Goal: Transaction & Acquisition: Obtain resource

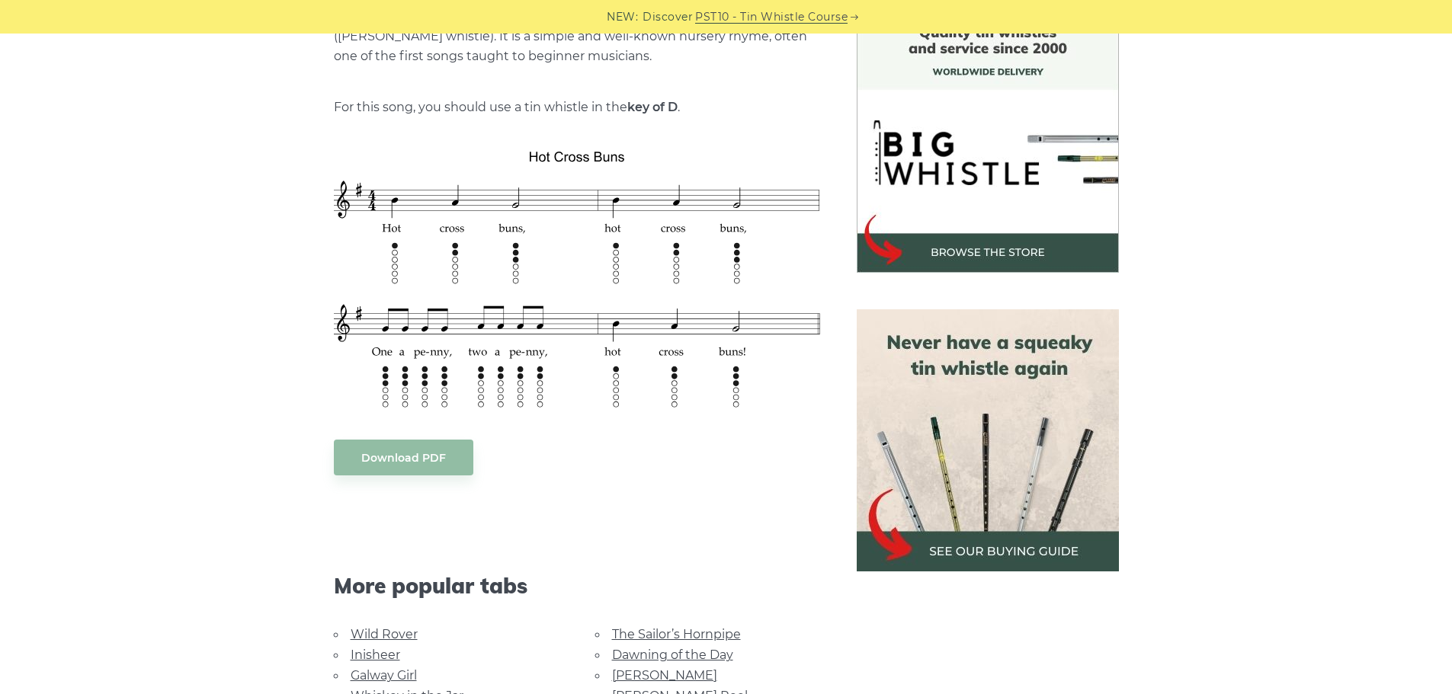
scroll to position [431, 0]
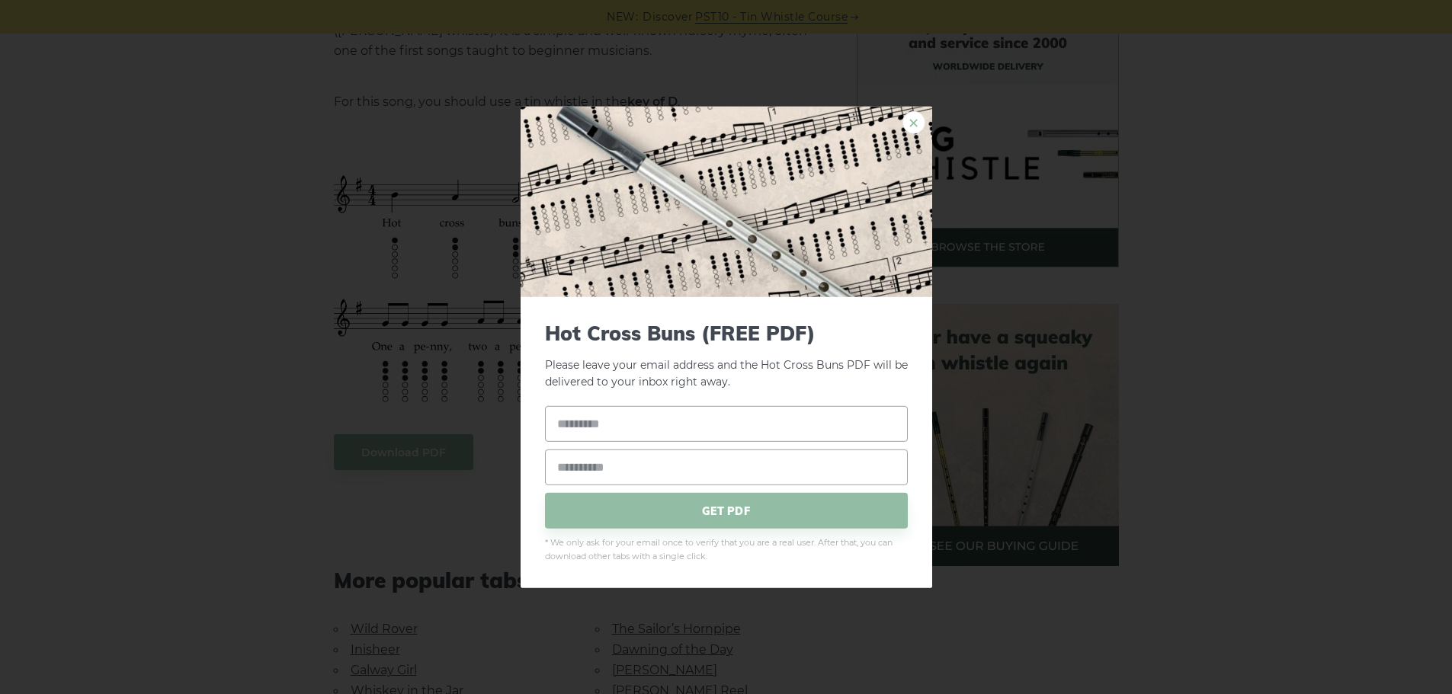
drag, startPoint x: 485, startPoint y: 289, endPoint x: 912, endPoint y: 117, distance: 460.6
click at [912, 117] on link "×" at bounding box center [913, 121] width 23 height 23
drag, startPoint x: 553, startPoint y: 251, endPoint x: 917, endPoint y: 126, distance: 384.6
click at [917, 126] on link "×" at bounding box center [913, 121] width 23 height 23
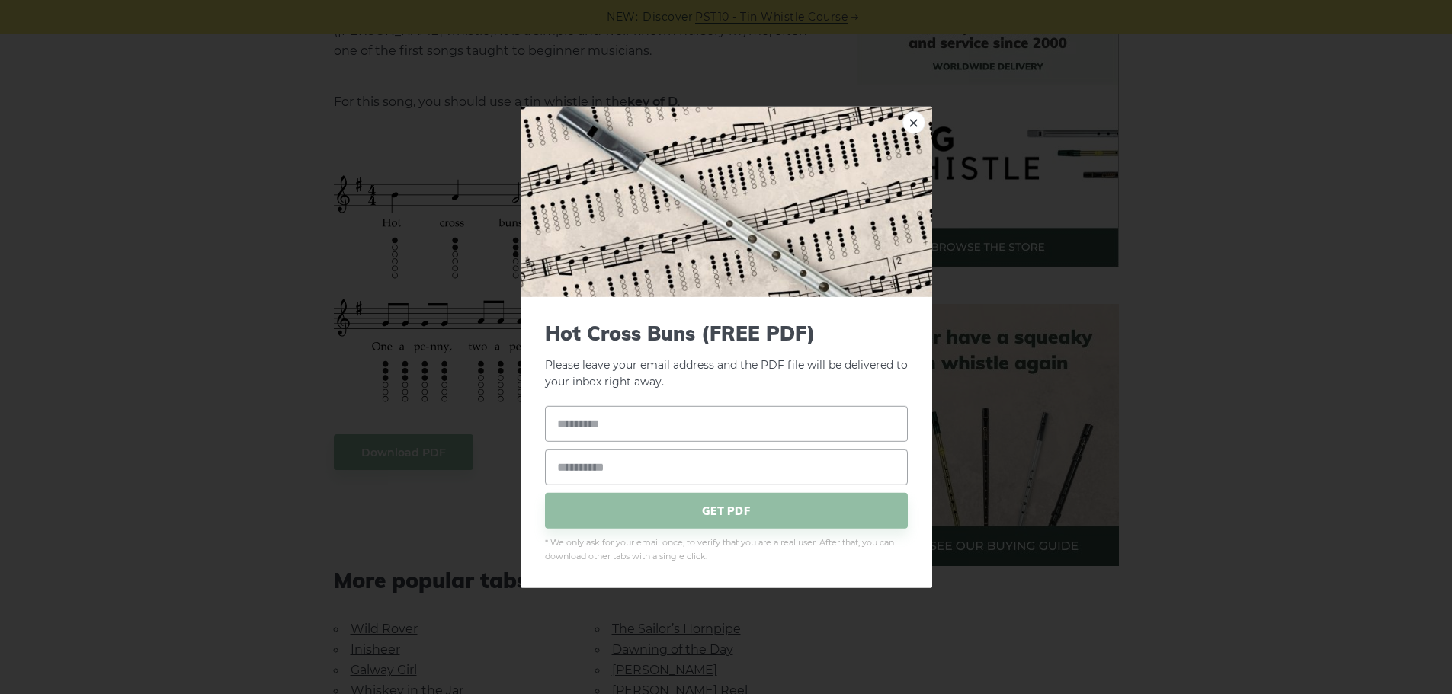
click at [415, 456] on div "× Hot Cross Buns (FREE PDF) Please leave your email address and the PDF file wi…" at bounding box center [726, 347] width 1452 height 694
click at [915, 123] on link "×" at bounding box center [913, 121] width 23 height 23
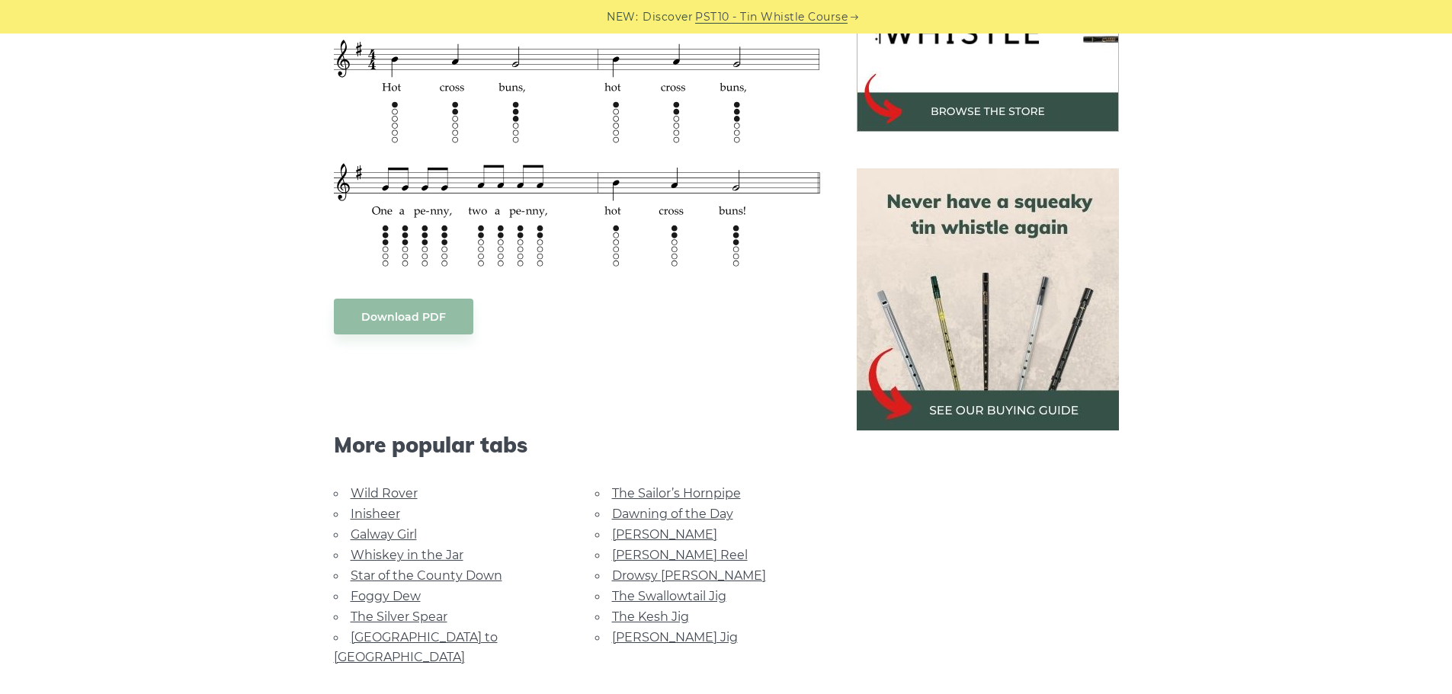
scroll to position [494, 0]
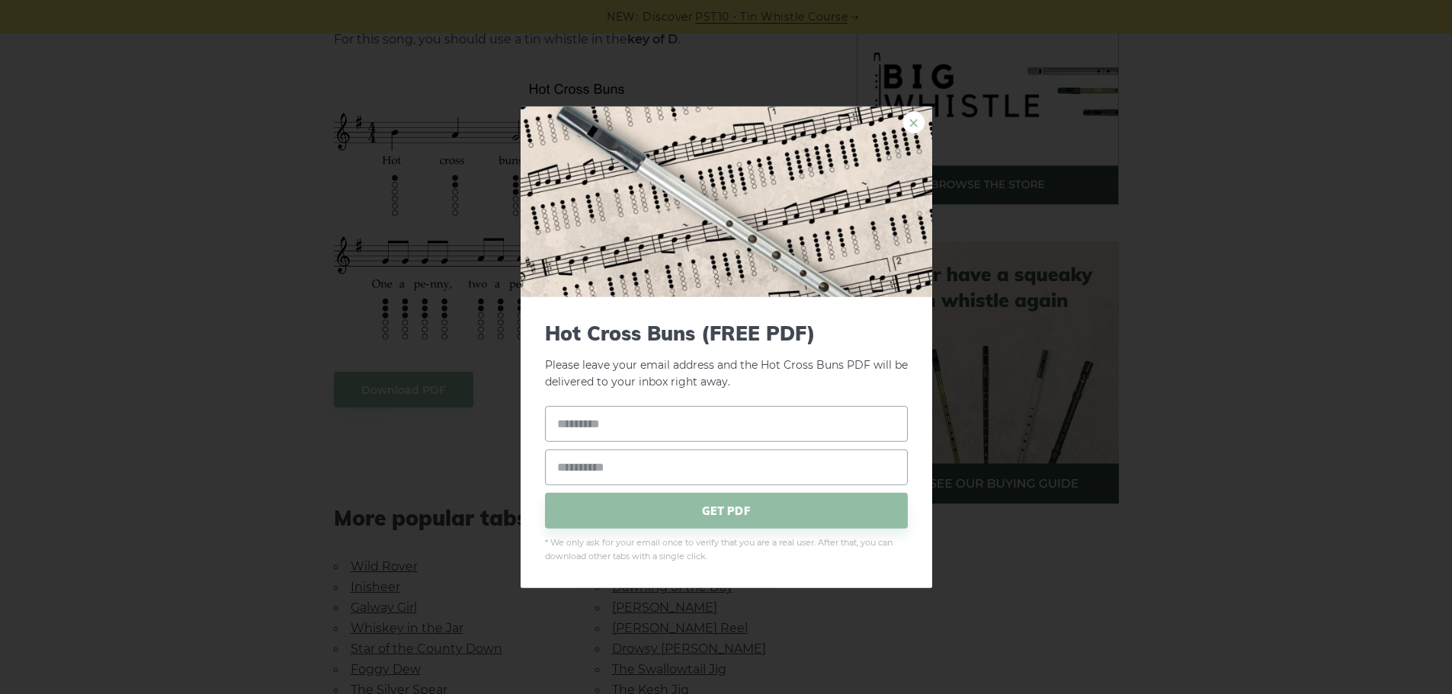
click at [912, 122] on link "×" at bounding box center [913, 121] width 23 height 23
drag, startPoint x: 491, startPoint y: 218, endPoint x: 676, endPoint y: 223, distance: 184.5
click at [676, 223] on img at bounding box center [725, 201] width 411 height 191
click at [777, 422] on input "text" at bounding box center [726, 424] width 363 height 36
type input "**"
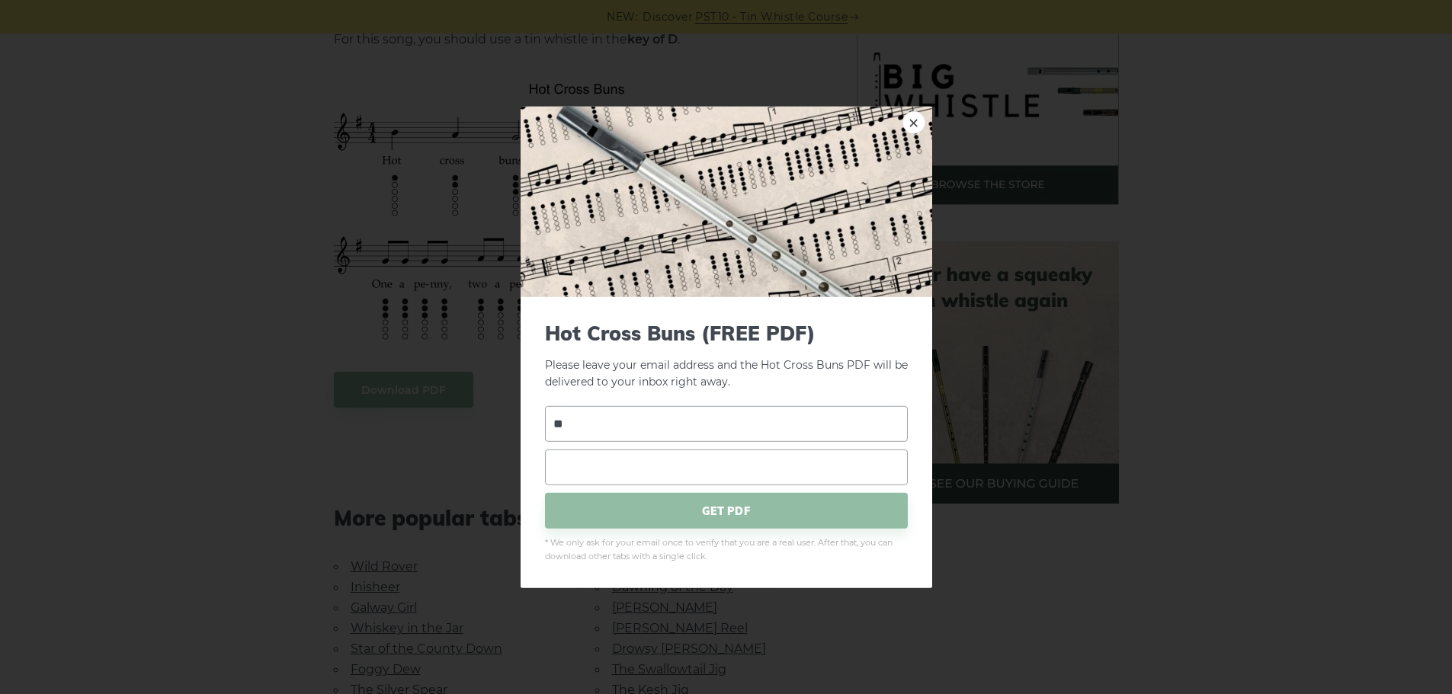
click at [785, 471] on input "email" at bounding box center [726, 468] width 363 height 36
type input "**********"
click at [765, 434] on input "**" at bounding box center [726, 424] width 363 height 36
type input "*"
click at [757, 517] on span "GET PDF" at bounding box center [726, 511] width 363 height 36
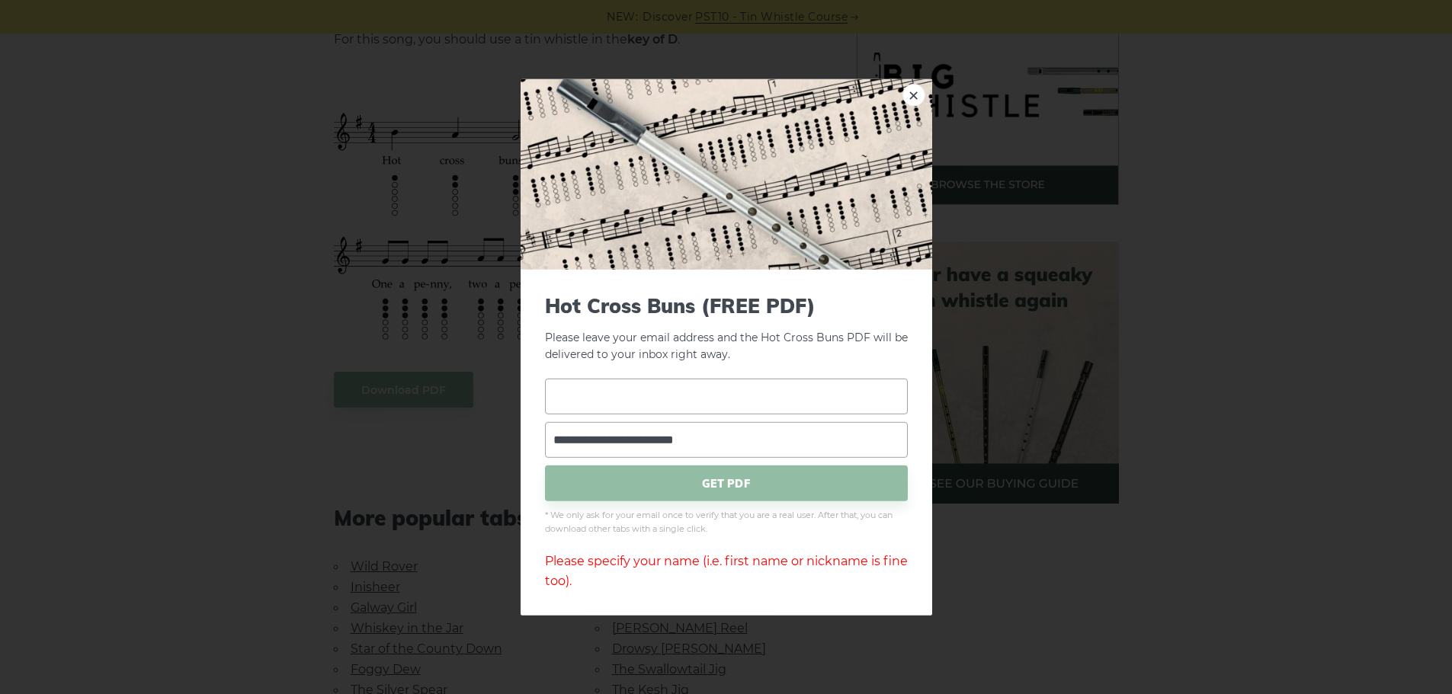
click at [626, 397] on input "text" at bounding box center [726, 397] width 363 height 36
type input "**********"
click at [754, 479] on span "GET PDF" at bounding box center [726, 484] width 363 height 36
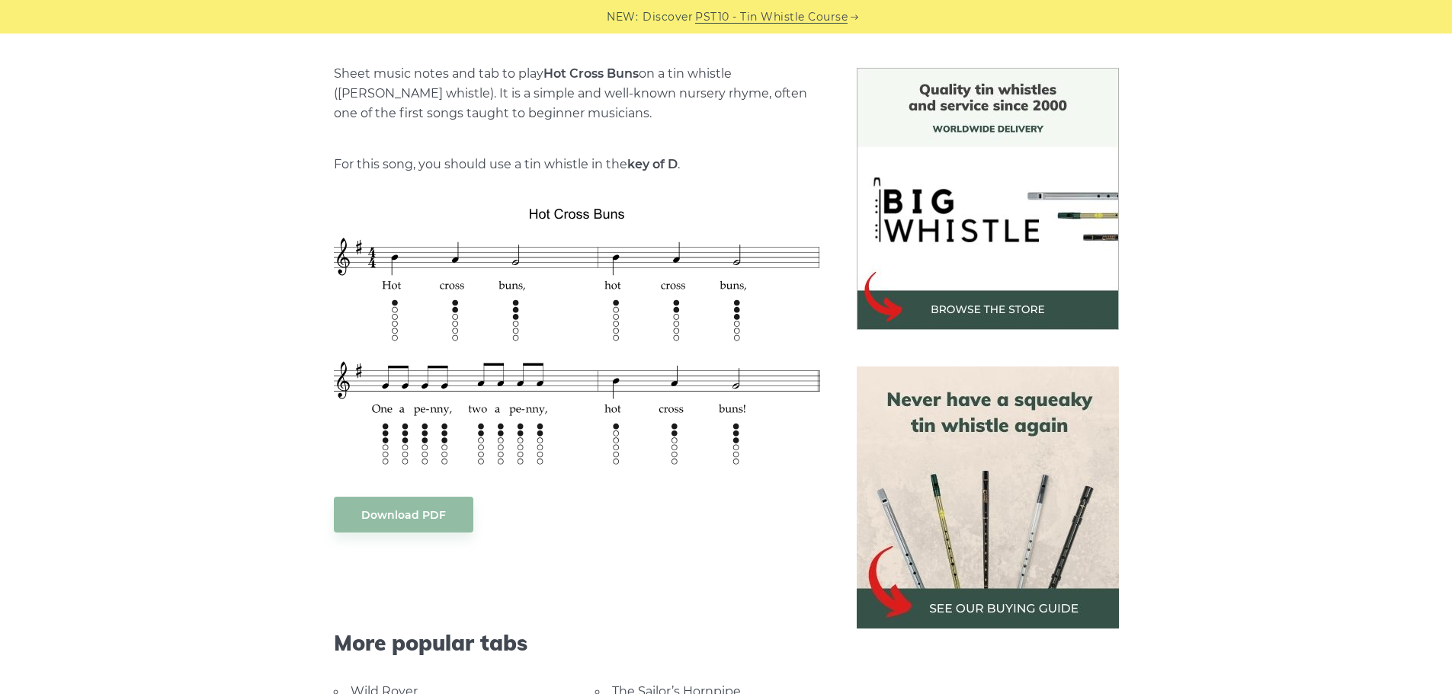
scroll to position [434, 0]
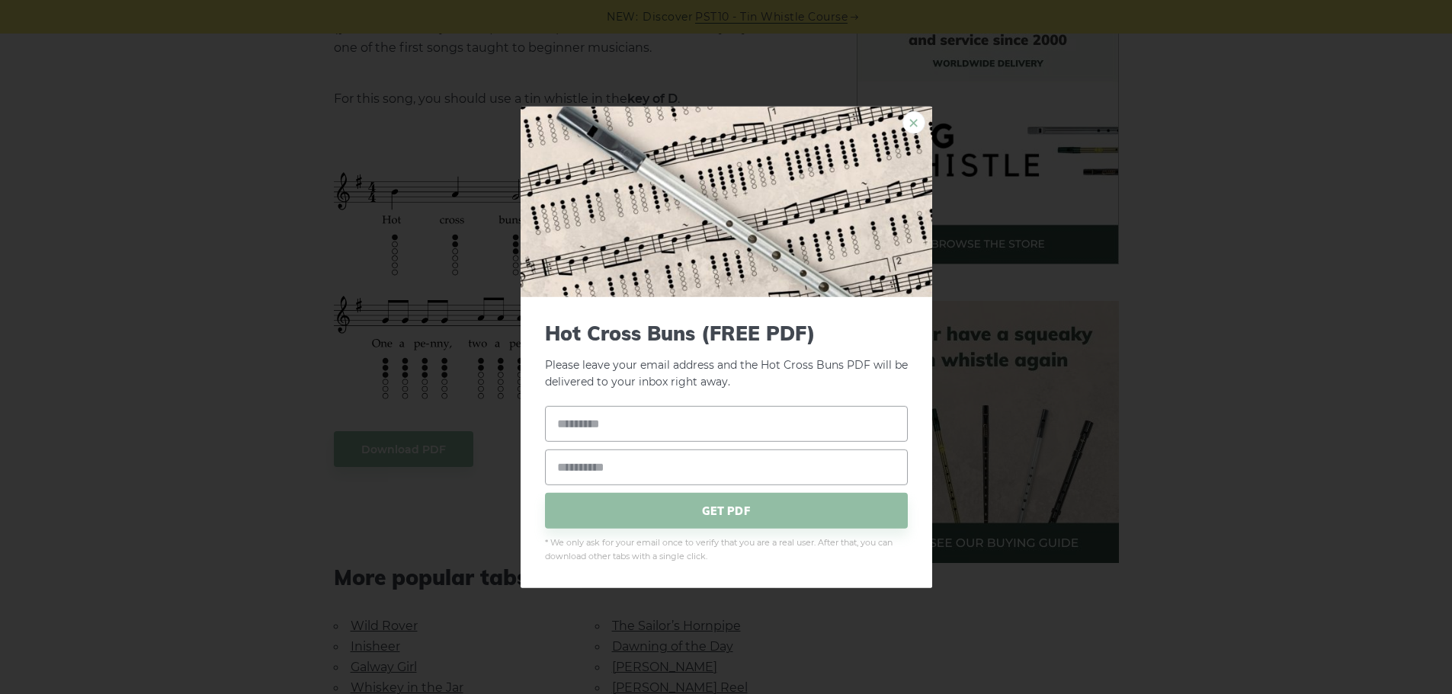
drag, startPoint x: 502, startPoint y: 322, endPoint x: 920, endPoint y: 117, distance: 464.8
click at [920, 117] on link "×" at bounding box center [913, 121] width 23 height 23
click at [911, 125] on link "×" at bounding box center [913, 121] width 23 height 23
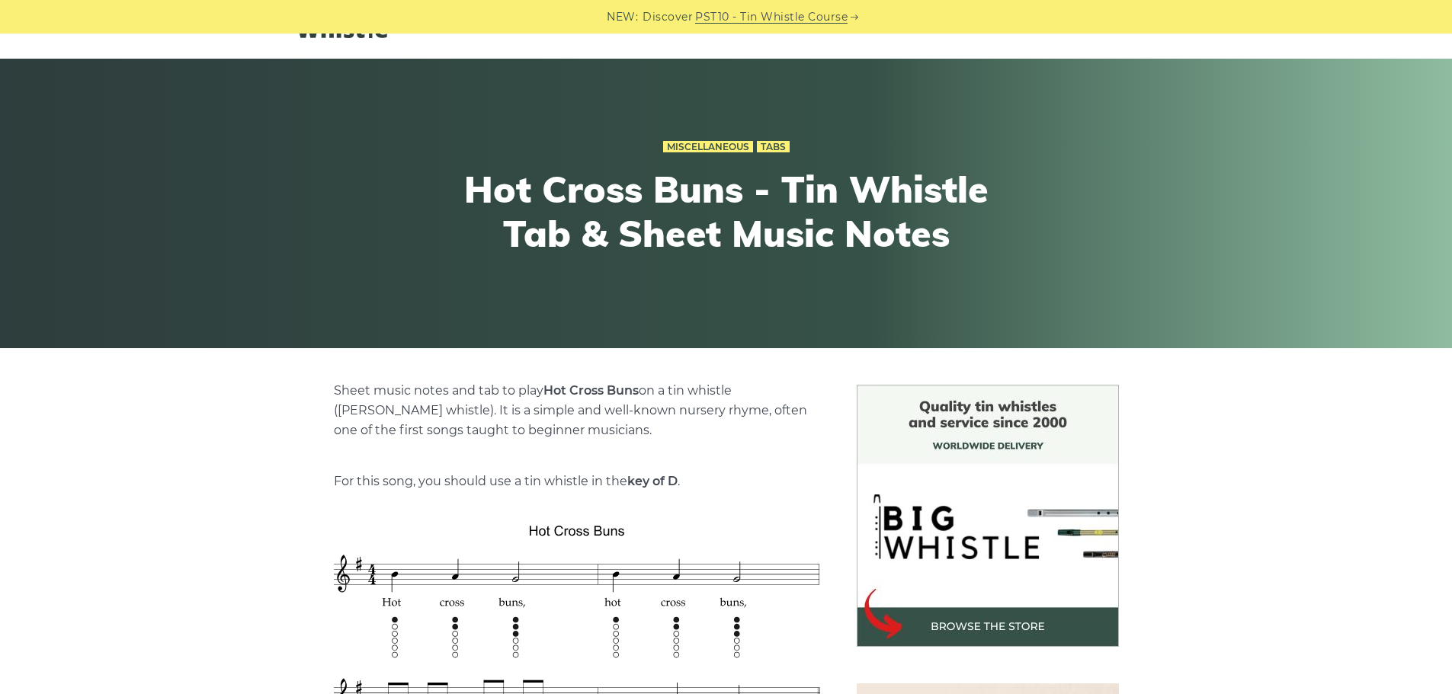
scroll to position [0, 0]
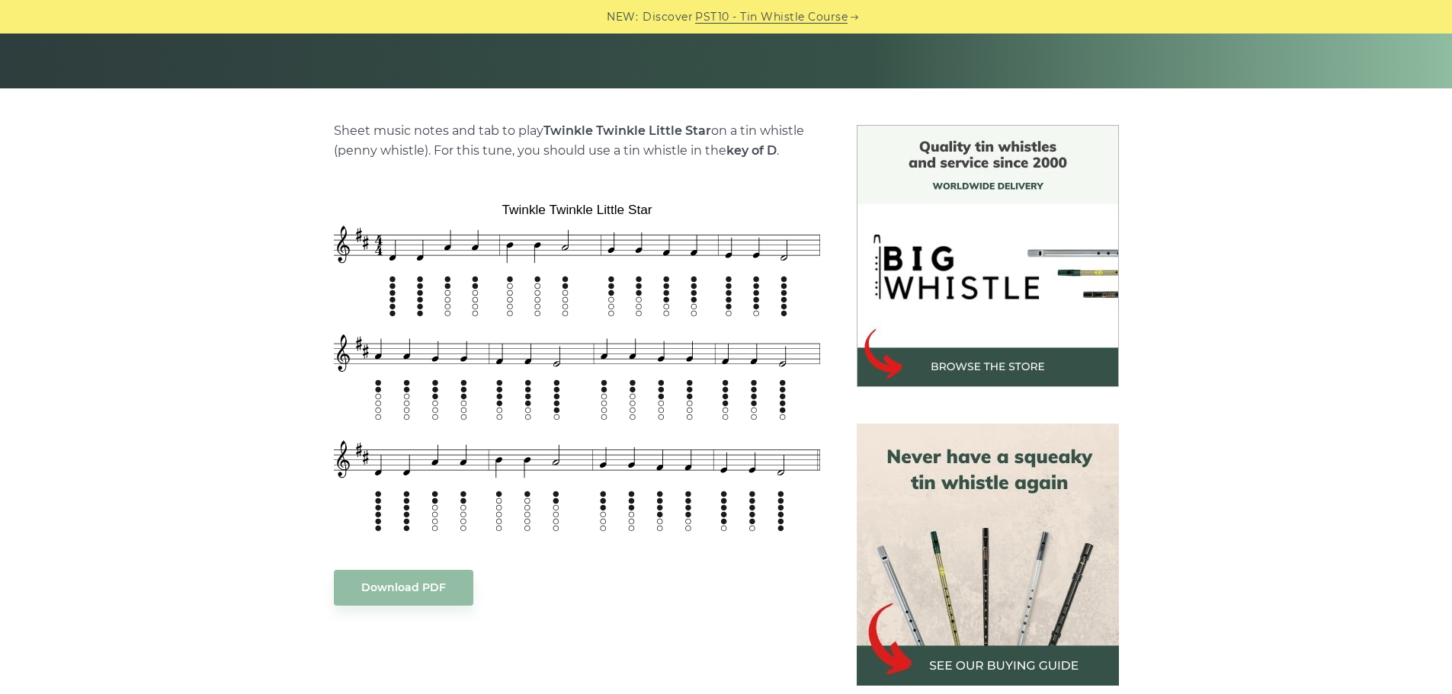
scroll to position [306, 0]
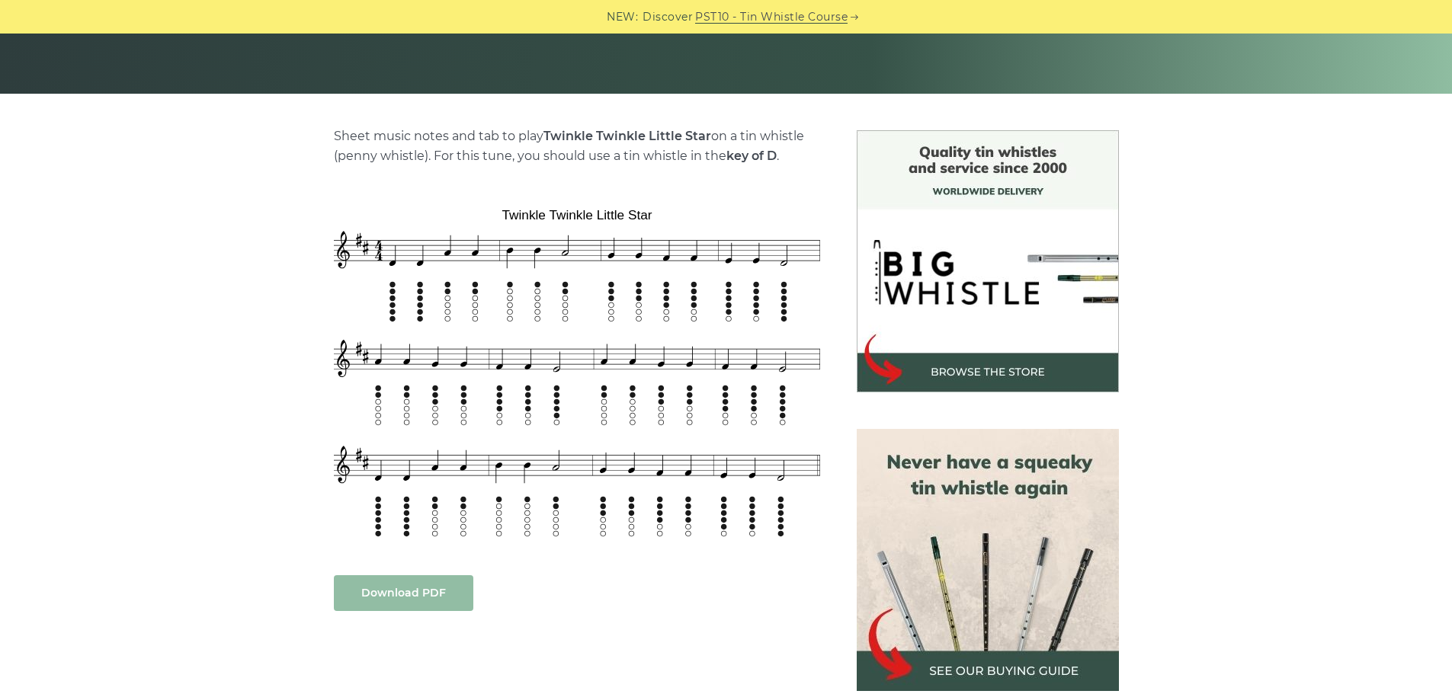
click at [378, 602] on link "Download PDF" at bounding box center [403, 593] width 139 height 36
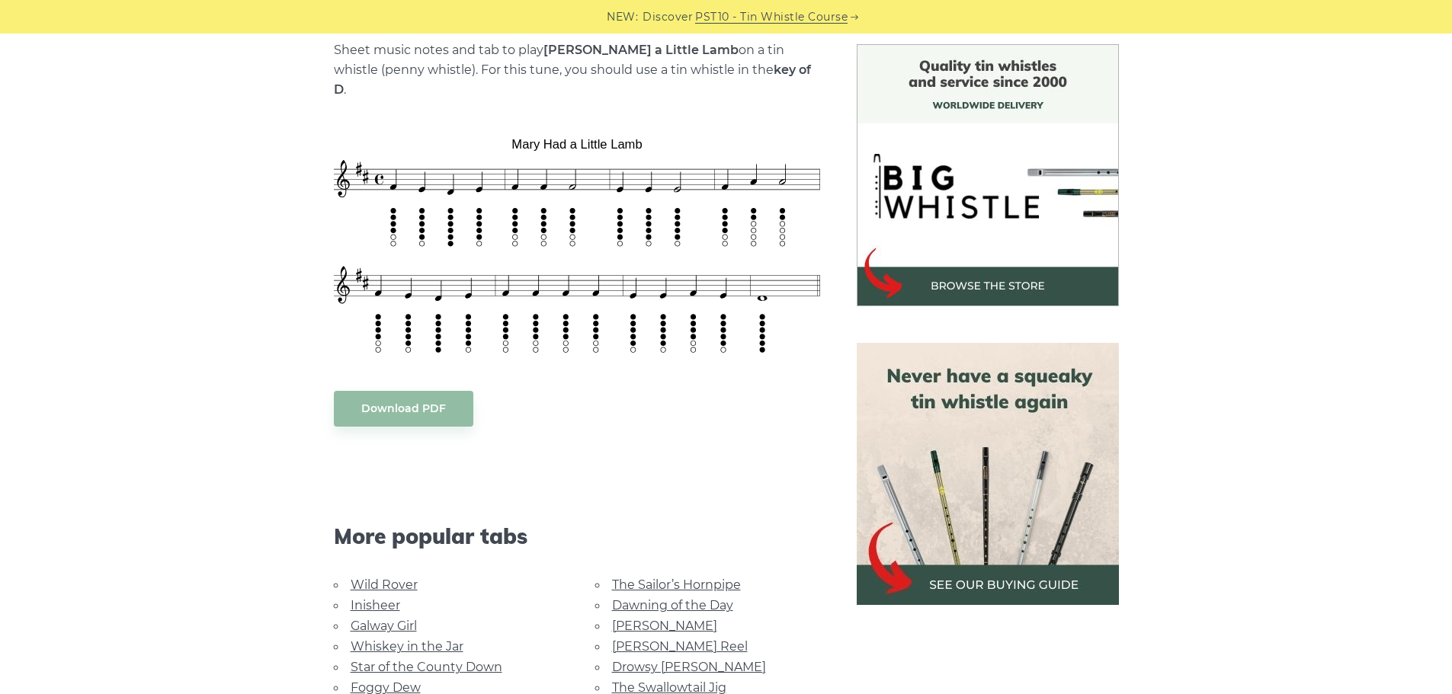
scroll to position [398, 0]
